Goal: Navigation & Orientation: Find specific page/section

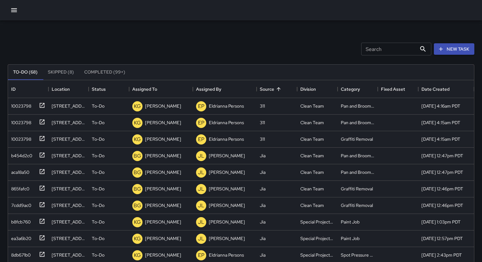
scroll to position [270, 466]
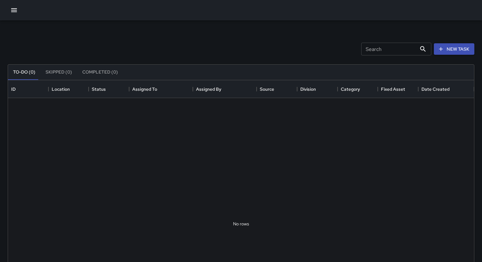
scroll to position [270, 466]
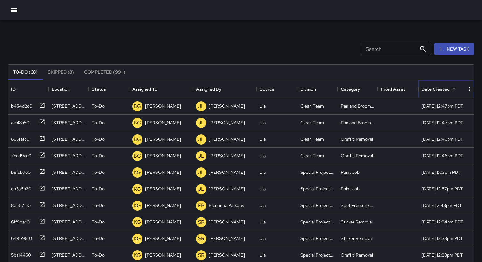
click at [451, 88] on icon "Sort" at bounding box center [454, 89] width 6 height 6
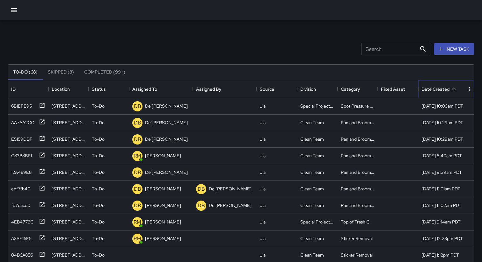
click at [451, 88] on icon "Sort" at bounding box center [454, 89] width 6 height 6
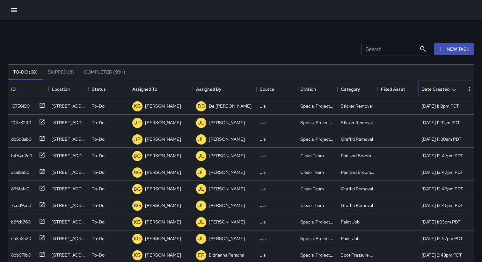
click at [453, 90] on icon "Sort" at bounding box center [454, 89] width 4 height 4
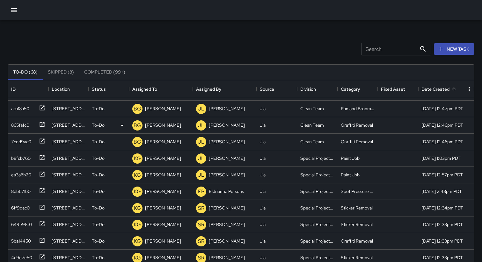
scroll to position [0, 0]
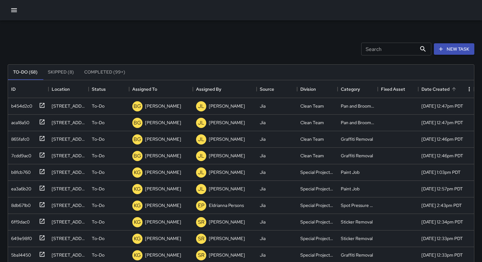
click at [96, 72] on button "Completed (99+)" at bounding box center [104, 72] width 51 height 15
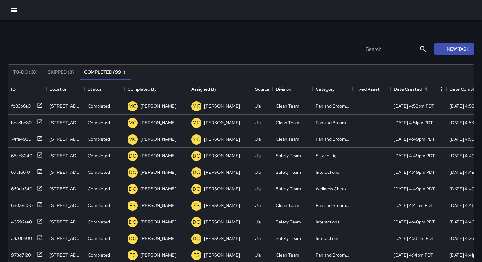
click at [92, 47] on div "Search Search New Task" at bounding box center [240, 49] width 469 height 33
click at [15, 12] on icon "button" at bounding box center [14, 10] width 6 height 4
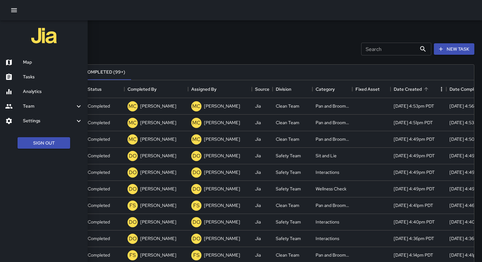
click at [143, 40] on div at bounding box center [241, 131] width 482 height 262
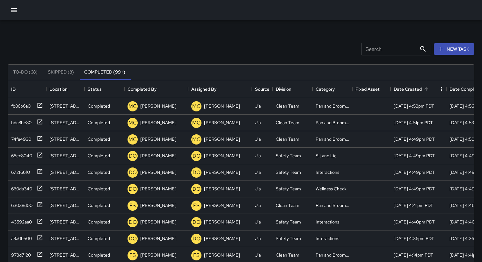
click at [16, 11] on icon "button" at bounding box center [14, 10] width 6 height 4
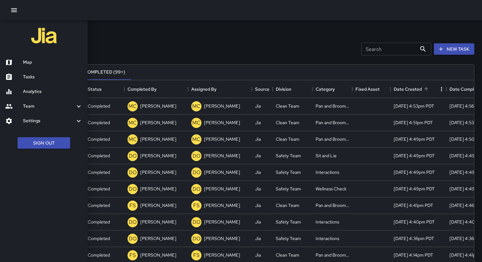
click at [32, 57] on div "Map" at bounding box center [44, 62] width 88 height 15
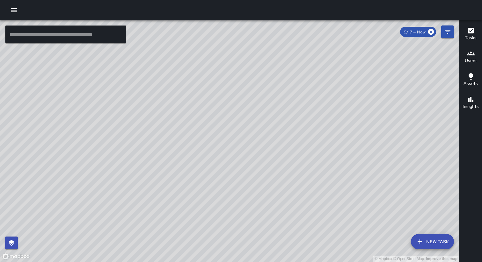
click at [11, 5] on button "button" at bounding box center [14, 10] width 13 height 13
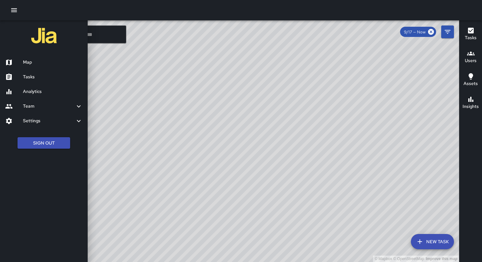
click at [50, 95] on div "Analytics" at bounding box center [44, 91] width 88 height 15
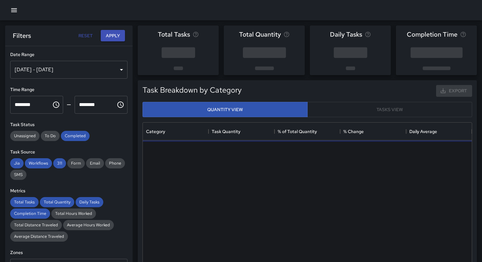
scroll to position [191, 329]
click at [16, 7] on icon "button" at bounding box center [14, 10] width 8 height 8
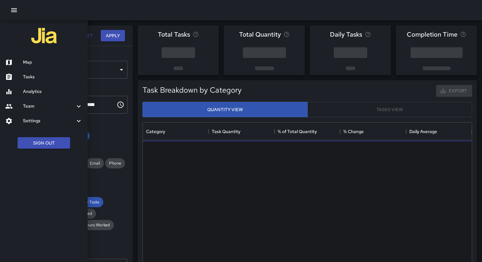
click at [40, 79] on h6 "Tasks" at bounding box center [53, 77] width 60 height 7
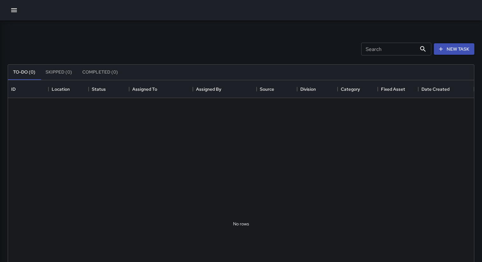
scroll to position [270, 466]
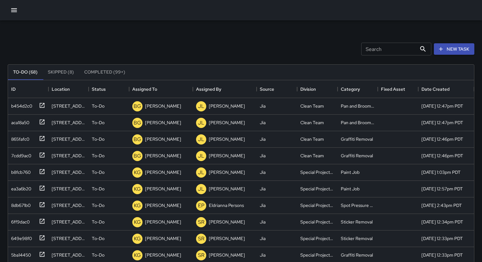
click at [63, 76] on button "Skipped (8)" at bounding box center [61, 72] width 36 height 15
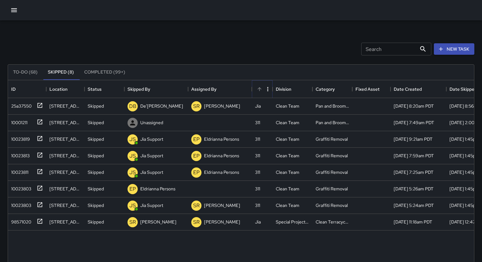
click at [262, 87] on button "Sort" at bounding box center [259, 89] width 9 height 9
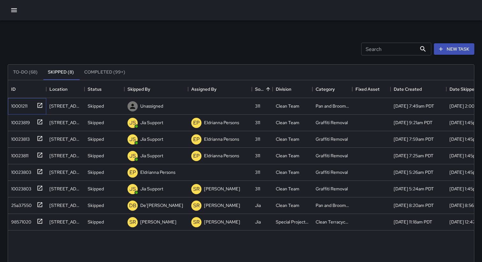
click at [19, 105] on div "10001211" at bounding box center [18, 104] width 19 height 9
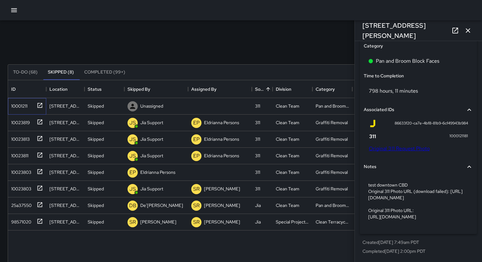
scroll to position [3, 0]
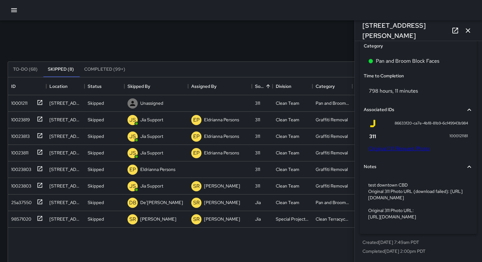
click at [402, 120] on span "86633f20-ca7e-4bf8-81b9-6cf49943b984" at bounding box center [430, 123] width 73 height 6
copy div "86633f20-ca7e-4bf8-81b9-6cf49943b984"
